Goal: Transaction & Acquisition: Purchase product/service

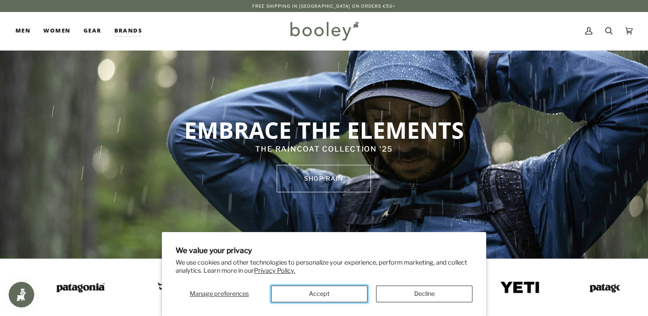
click at [320, 294] on button "Accept" at bounding box center [319, 294] width 96 height 17
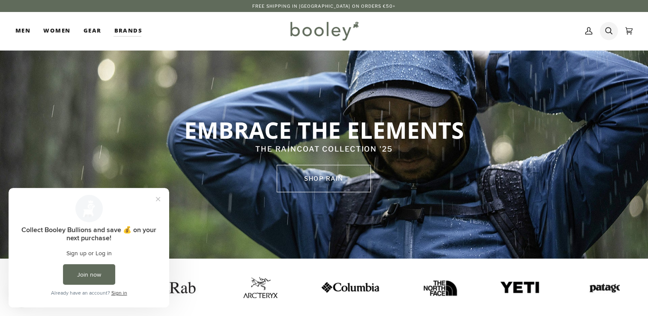
click at [605, 27] on icon at bounding box center [608, 30] width 7 height 13
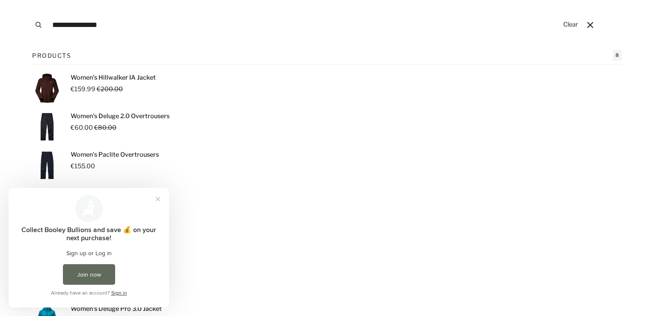
type input "**********"
click at [102, 76] on p "Women's Hillwalker IA Jacket" at bounding box center [113, 77] width 85 height 9
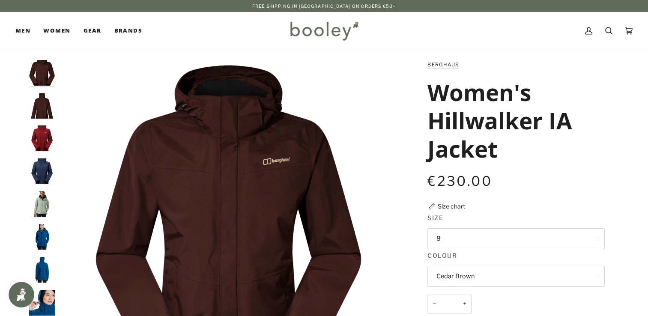
click at [559, 275] on button "Cedar Brown" at bounding box center [515, 276] width 177 height 21
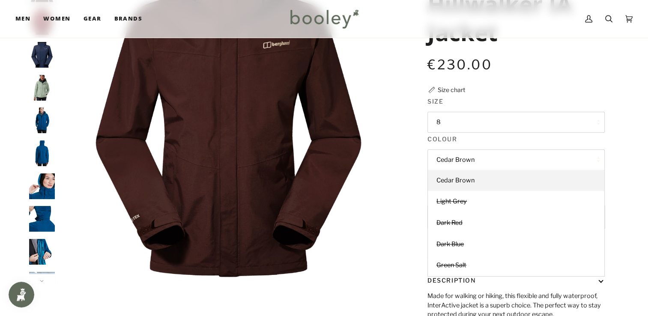
scroll to position [110, 0]
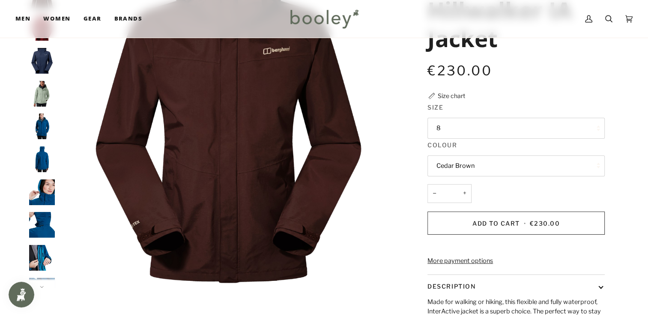
click at [533, 129] on button "8" at bounding box center [515, 128] width 177 height 21
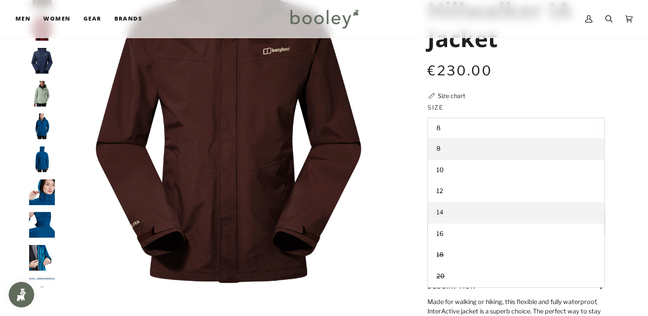
click at [455, 212] on link "14" at bounding box center [516, 212] width 176 height 21
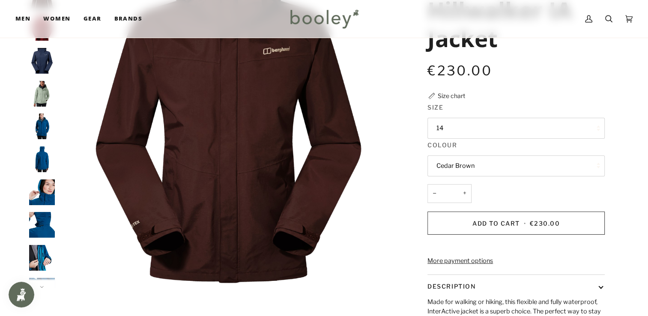
click at [498, 170] on button "Cedar Brown" at bounding box center [515, 165] width 177 height 21
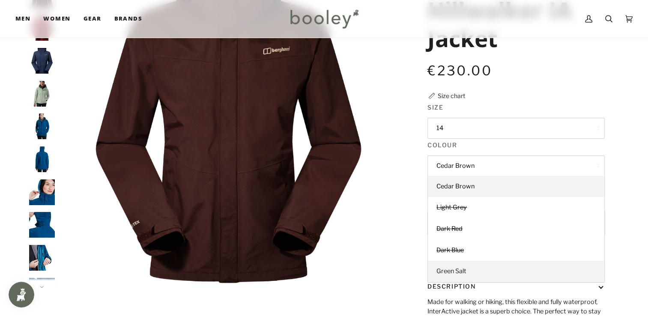
click at [452, 270] on span "Green Salt" at bounding box center [451, 271] width 30 height 8
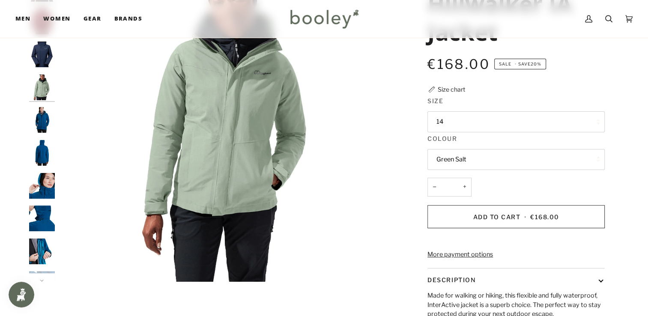
scroll to position [121, 0]
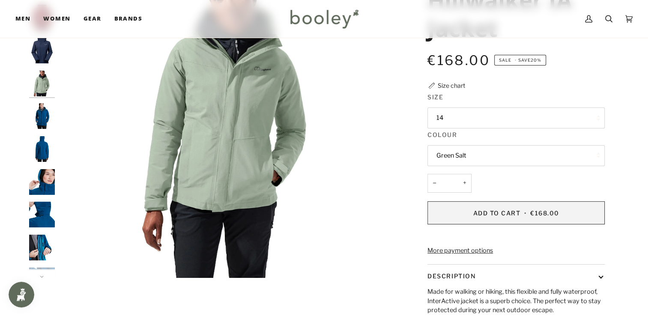
click at [515, 213] on span "Add to Cart" at bounding box center [497, 212] width 48 height 7
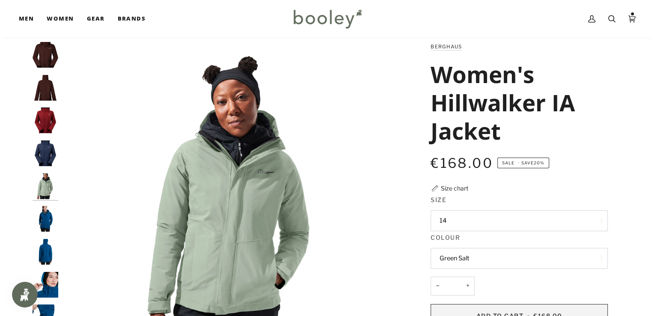
scroll to position [0, 0]
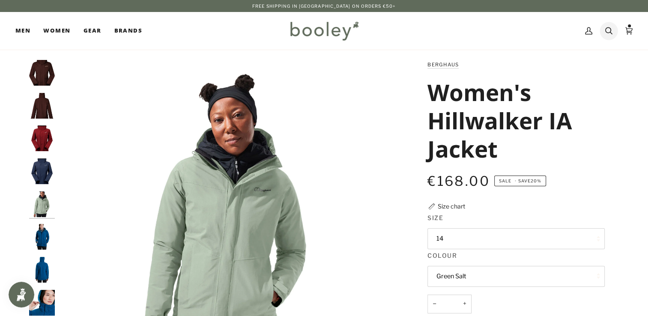
click at [608, 28] on icon at bounding box center [608, 30] width 7 height 7
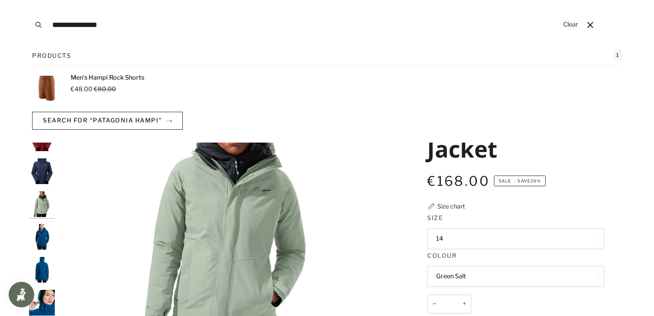
type input "**********"
click at [29, 0] on button "Search" at bounding box center [38, 25] width 19 height 50
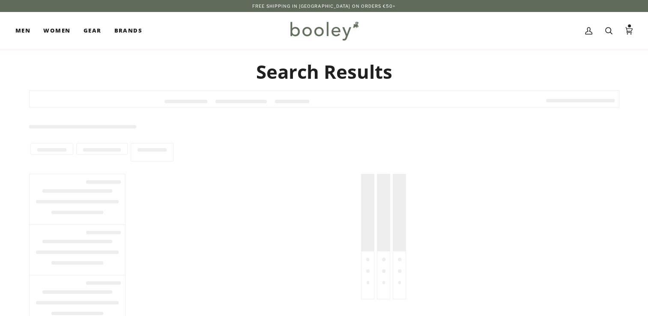
type input "**********"
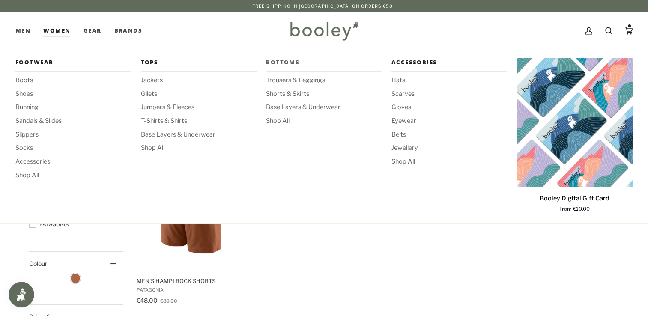
click at [284, 65] on span "Bottoms" at bounding box center [324, 62] width 116 height 9
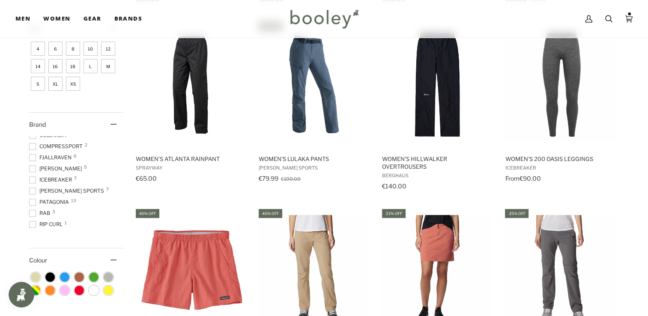
scroll to position [72, 0]
click at [34, 189] on span at bounding box center [32, 190] width 7 height 7
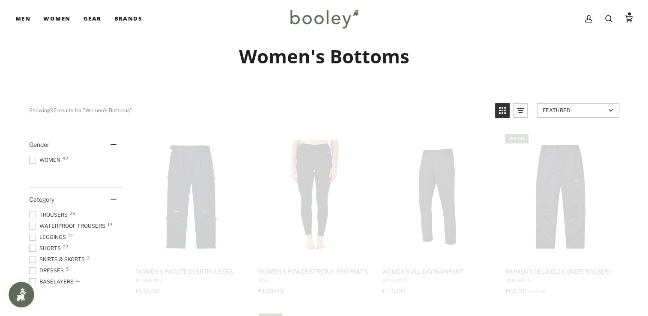
scroll to position [0, 0]
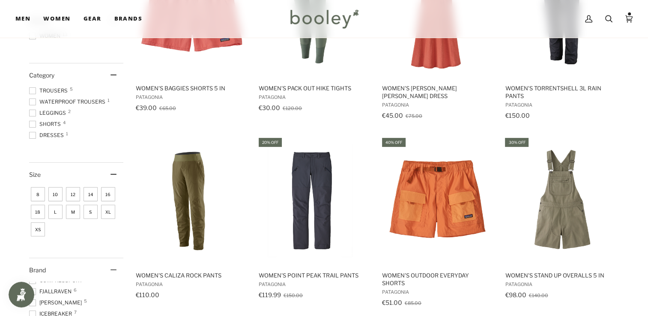
scroll to position [212, 0]
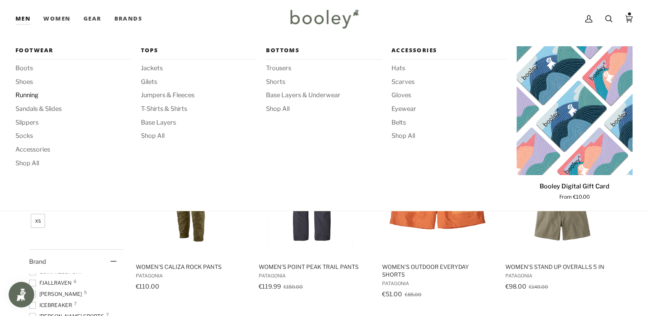
click at [26, 93] on span "Running" at bounding box center [73, 95] width 116 height 9
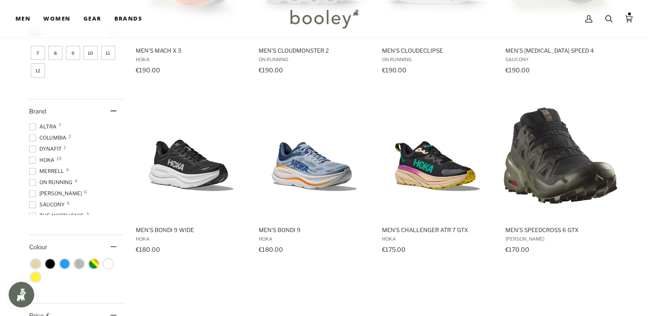
scroll to position [246, 0]
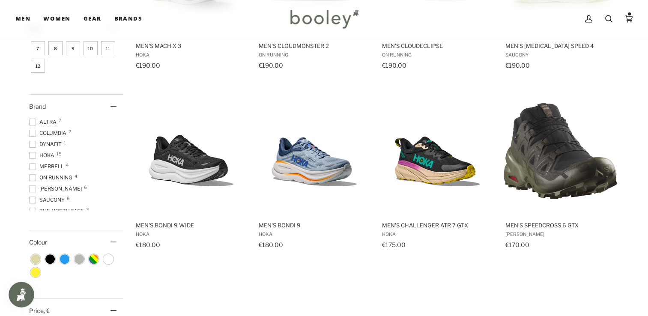
click at [33, 188] on span at bounding box center [32, 188] width 7 height 7
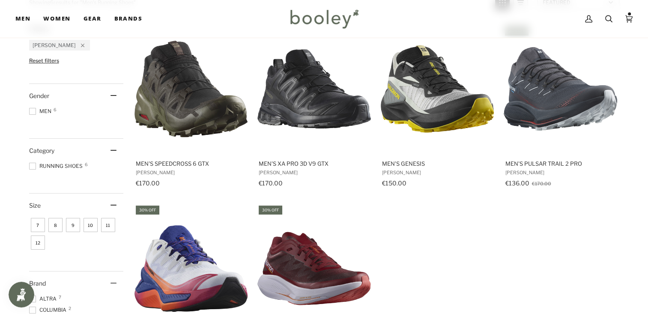
scroll to position [128, 0]
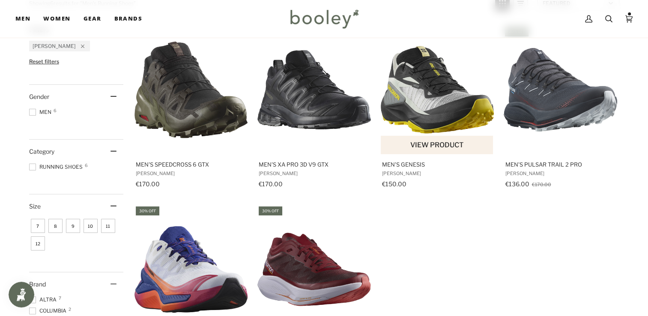
click at [408, 164] on span "Men's Genesis" at bounding box center [437, 165] width 111 height 8
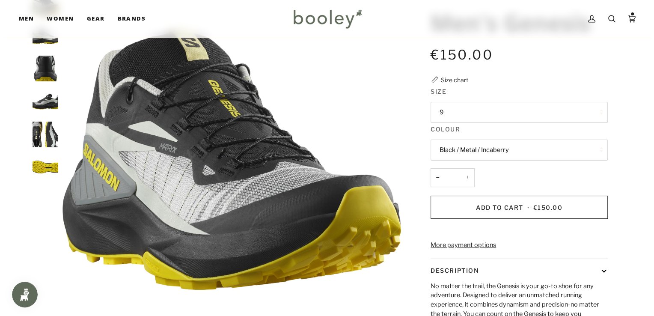
scroll to position [71, 0]
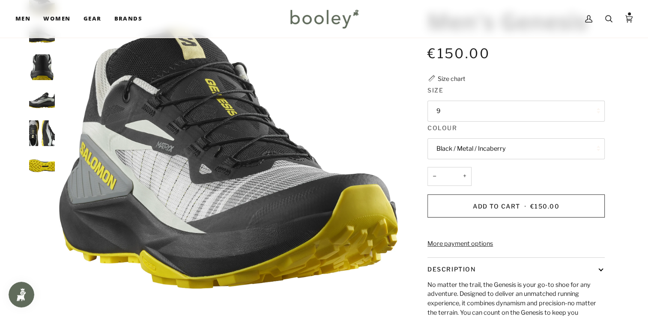
click at [526, 148] on button "Black / Metal / Incaberry" at bounding box center [515, 148] width 177 height 21
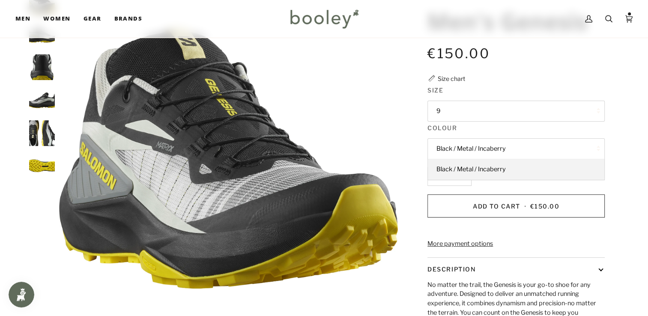
click at [526, 148] on button "Black / Metal / Incaberry" at bounding box center [515, 148] width 177 height 21
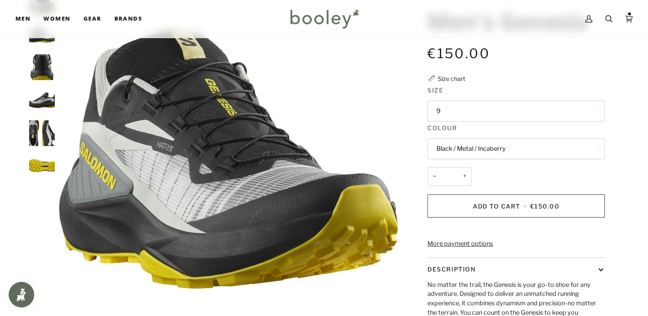
click at [486, 112] on button "9" at bounding box center [515, 111] width 177 height 21
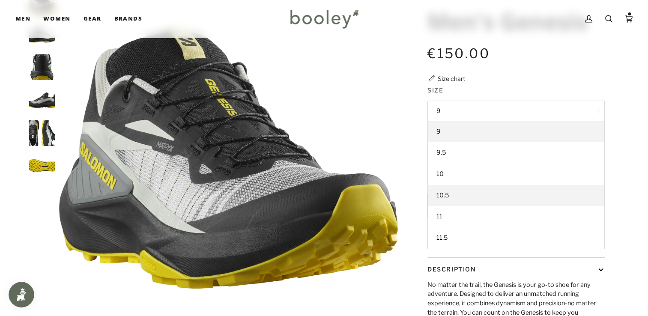
click at [446, 192] on span "10.5" at bounding box center [442, 195] width 12 height 8
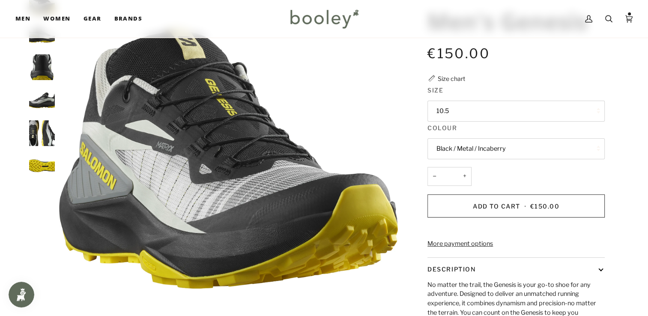
click at [472, 145] on button "Black / Metal / Incaberry" at bounding box center [515, 148] width 177 height 21
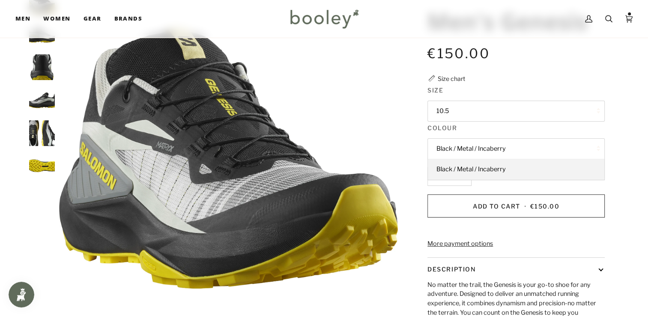
click at [472, 145] on button "Black / Metal / Incaberry" at bounding box center [515, 148] width 177 height 21
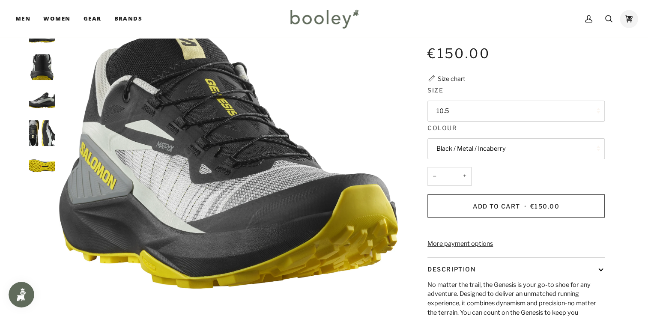
click at [628, 21] on icon at bounding box center [628, 18] width 7 height 13
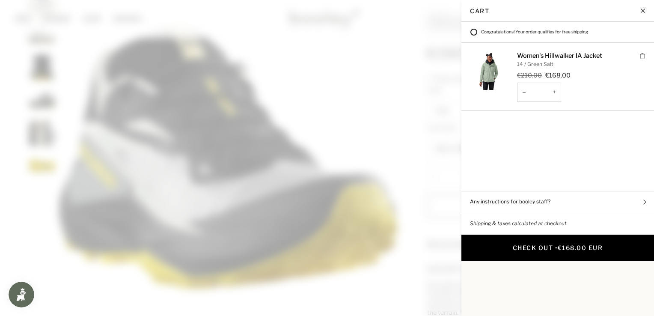
click at [566, 244] on span "€168.00 EUR" at bounding box center [580, 247] width 45 height 7
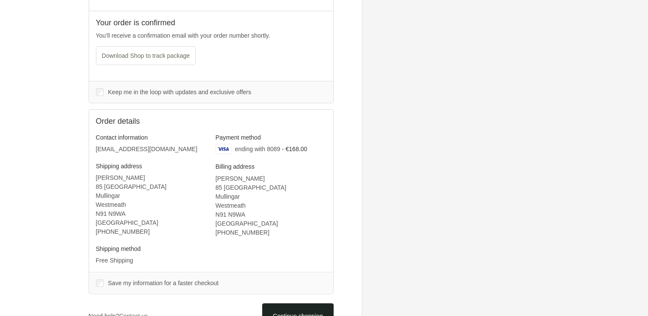
scroll to position [234, 0]
